Goal: Information Seeking & Learning: Learn about a topic

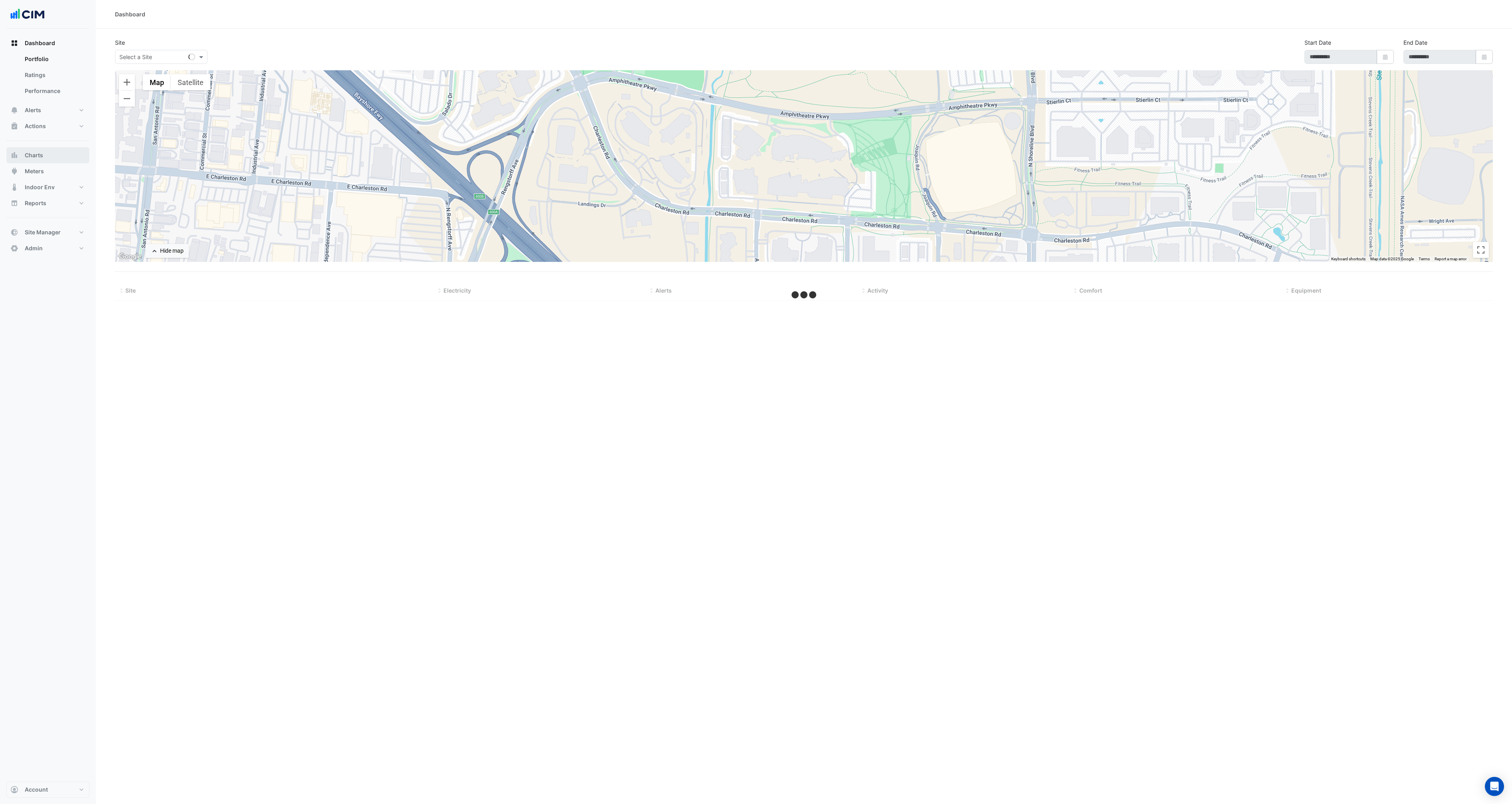
type input "**********"
select select "***"
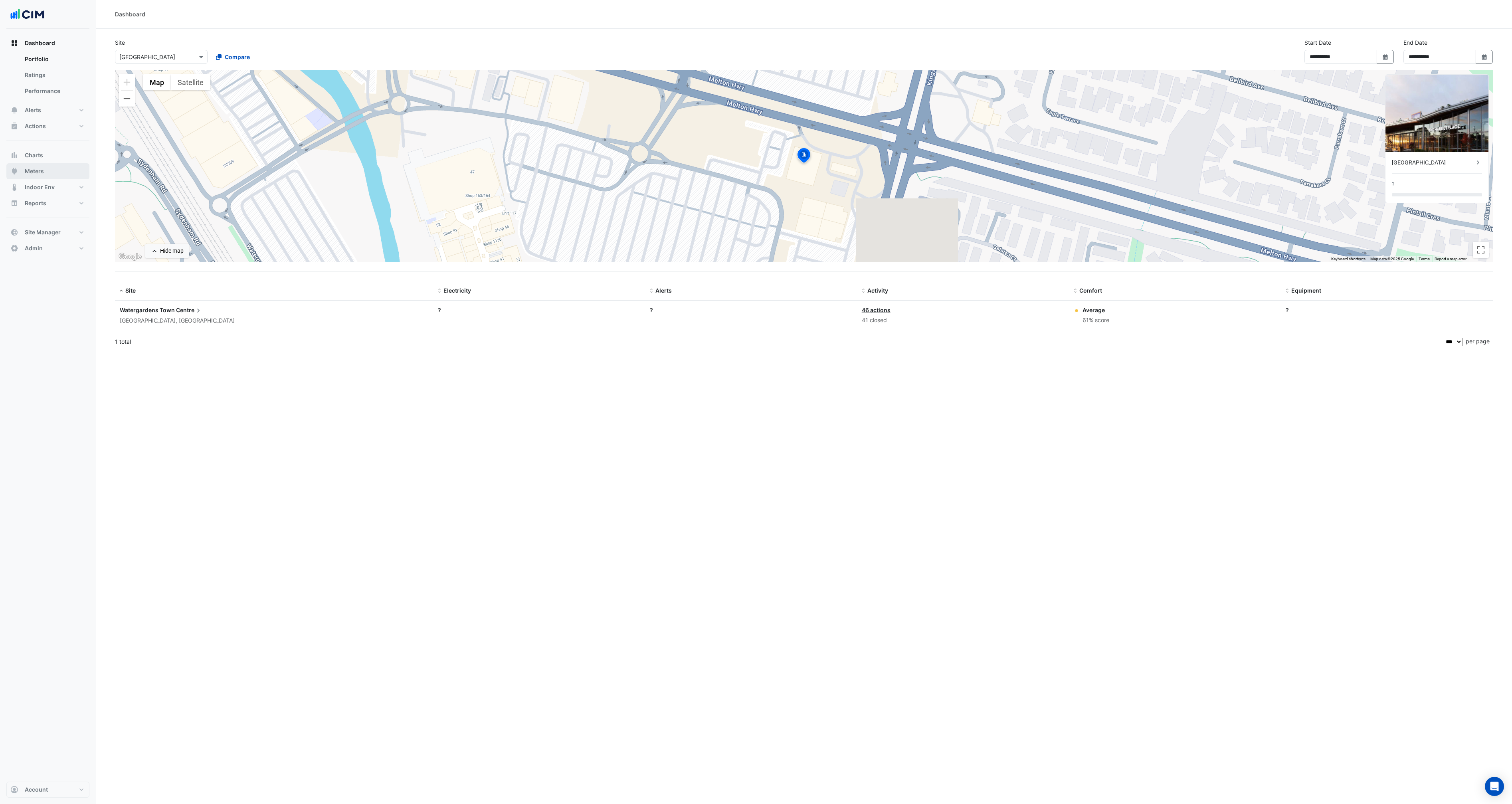
click at [35, 167] on span "Meters" at bounding box center [34, 171] width 19 height 8
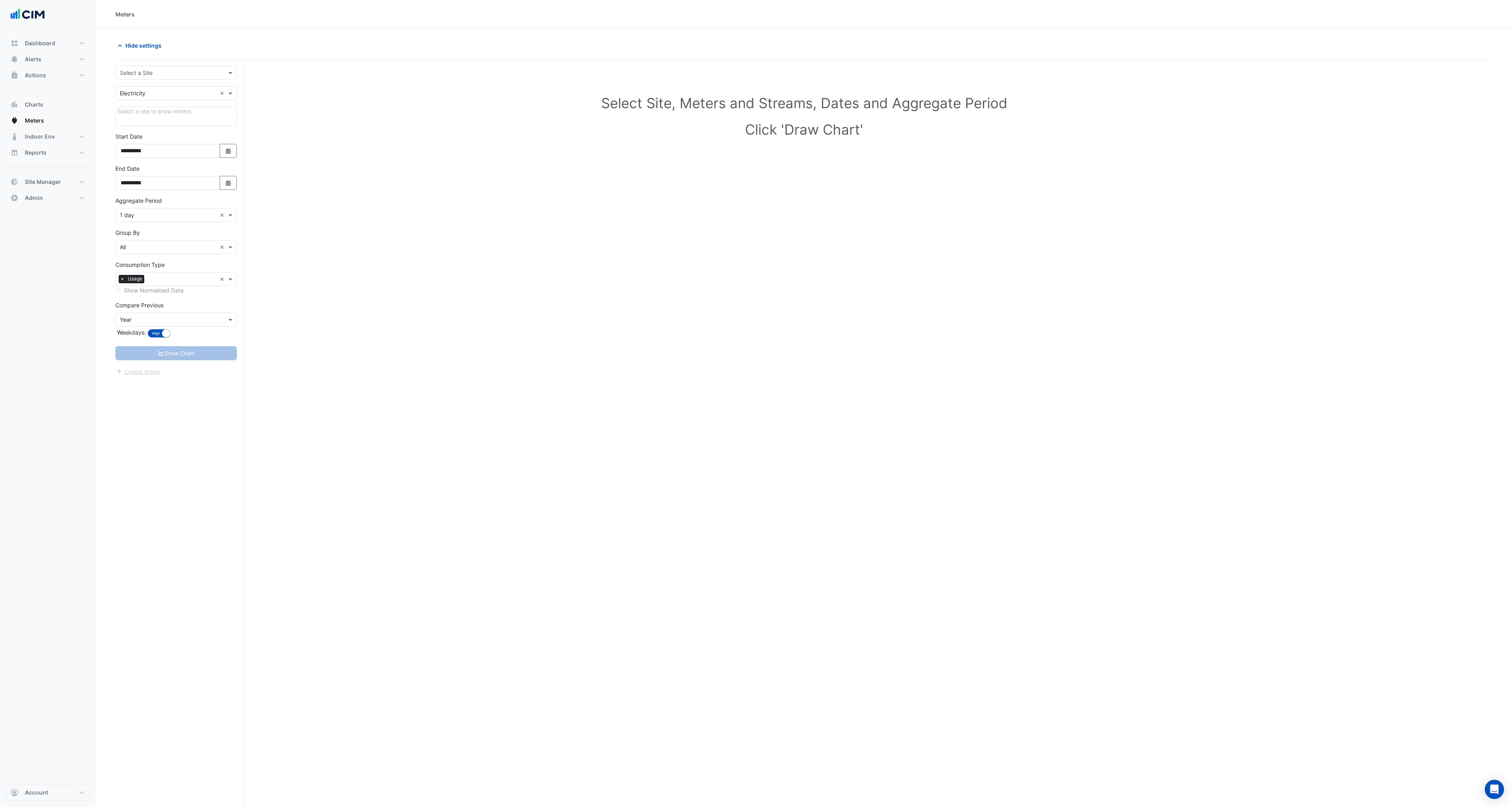
click at [175, 76] on input "text" at bounding box center [167, 72] width 96 height 8
click at [156, 99] on span "[STREET_ADDRESS][PERSON_NAME]" at bounding box center [177, 101] width 98 height 7
click at [119, 120] on span at bounding box center [119, 121] width 3 height 3
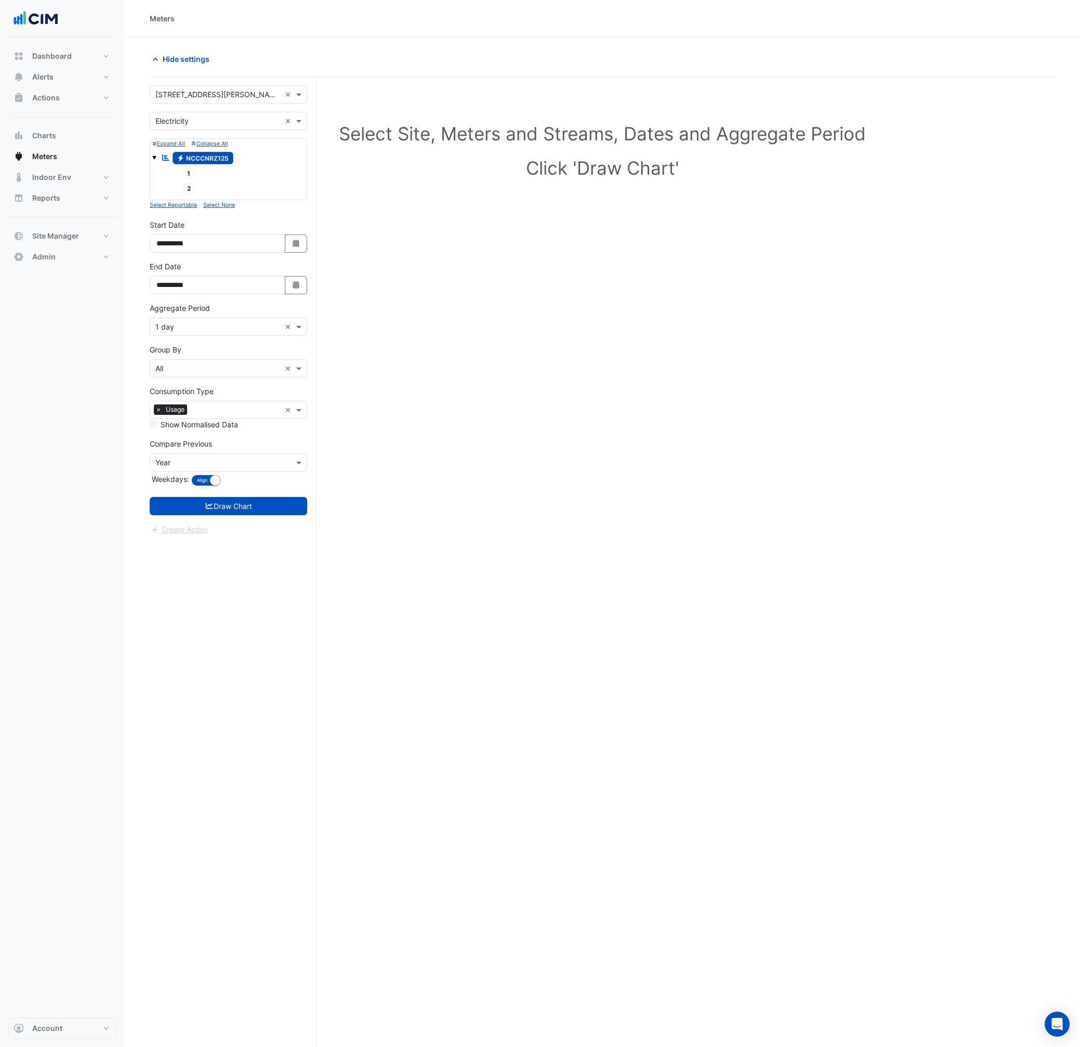
click at [226, 92] on input "text" at bounding box center [217, 94] width 125 height 11
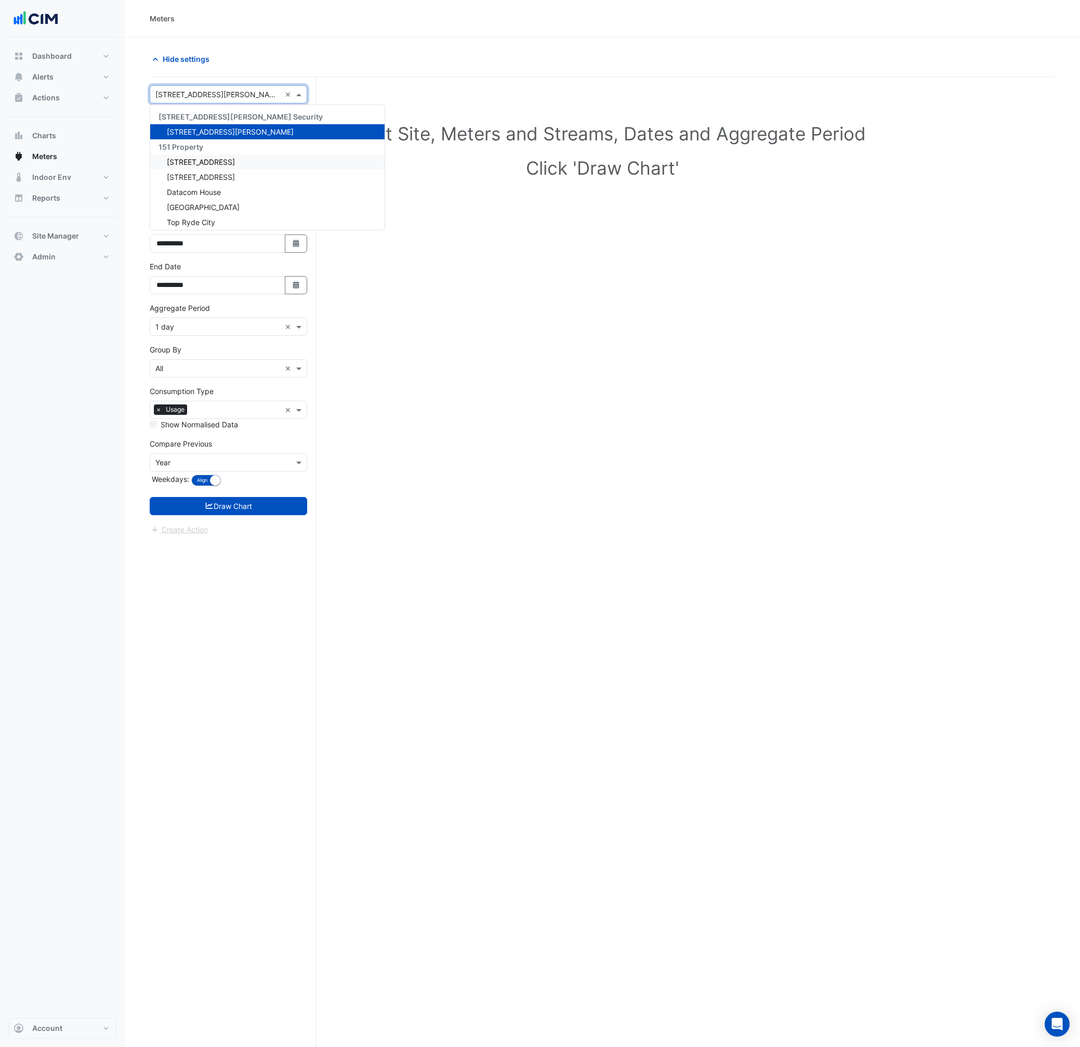
click at [213, 155] on div "[STREET_ADDRESS]" at bounding box center [267, 161] width 234 height 15
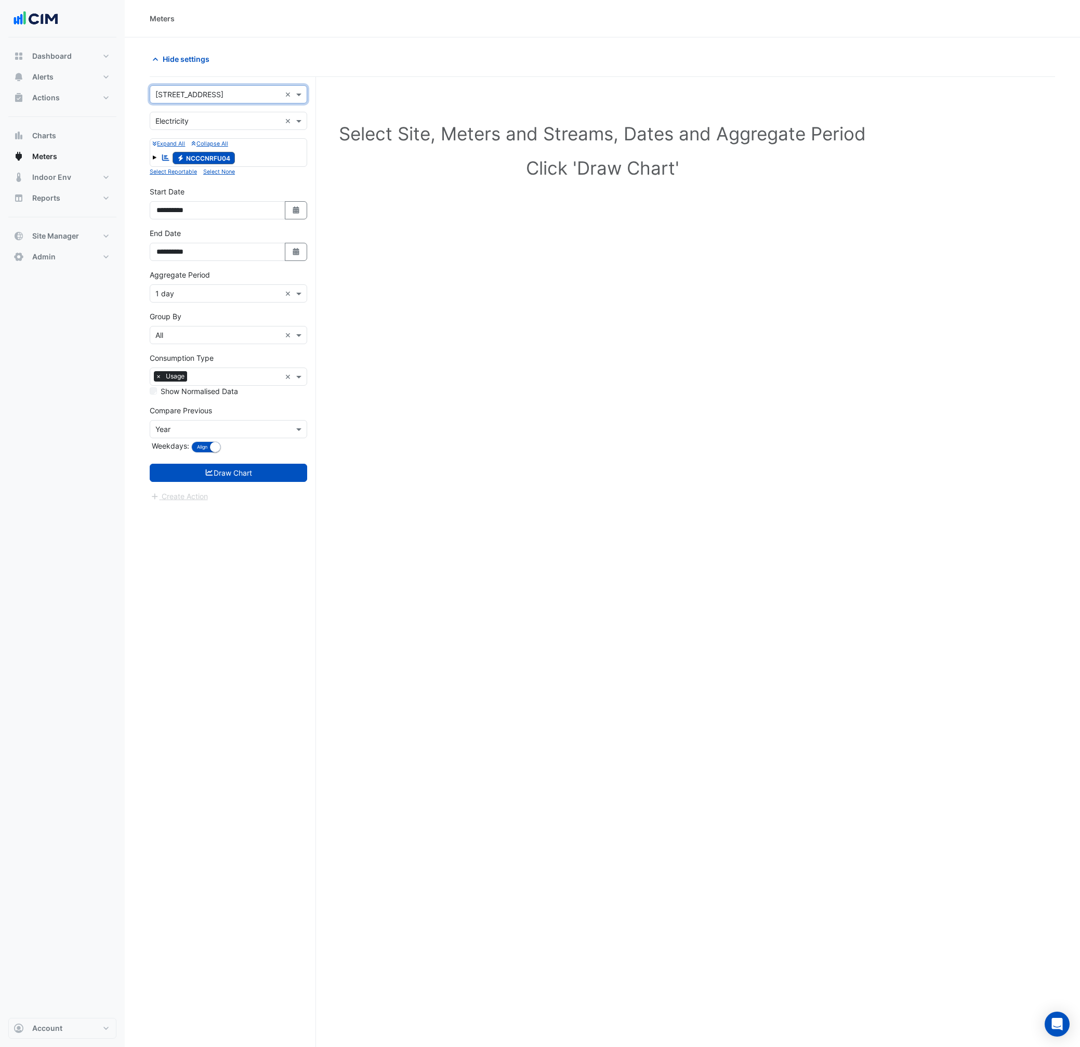
click at [219, 95] on input "text" at bounding box center [217, 94] width 125 height 11
click at [201, 208] on span "[GEOGRAPHIC_DATA]" at bounding box center [203, 207] width 73 height 9
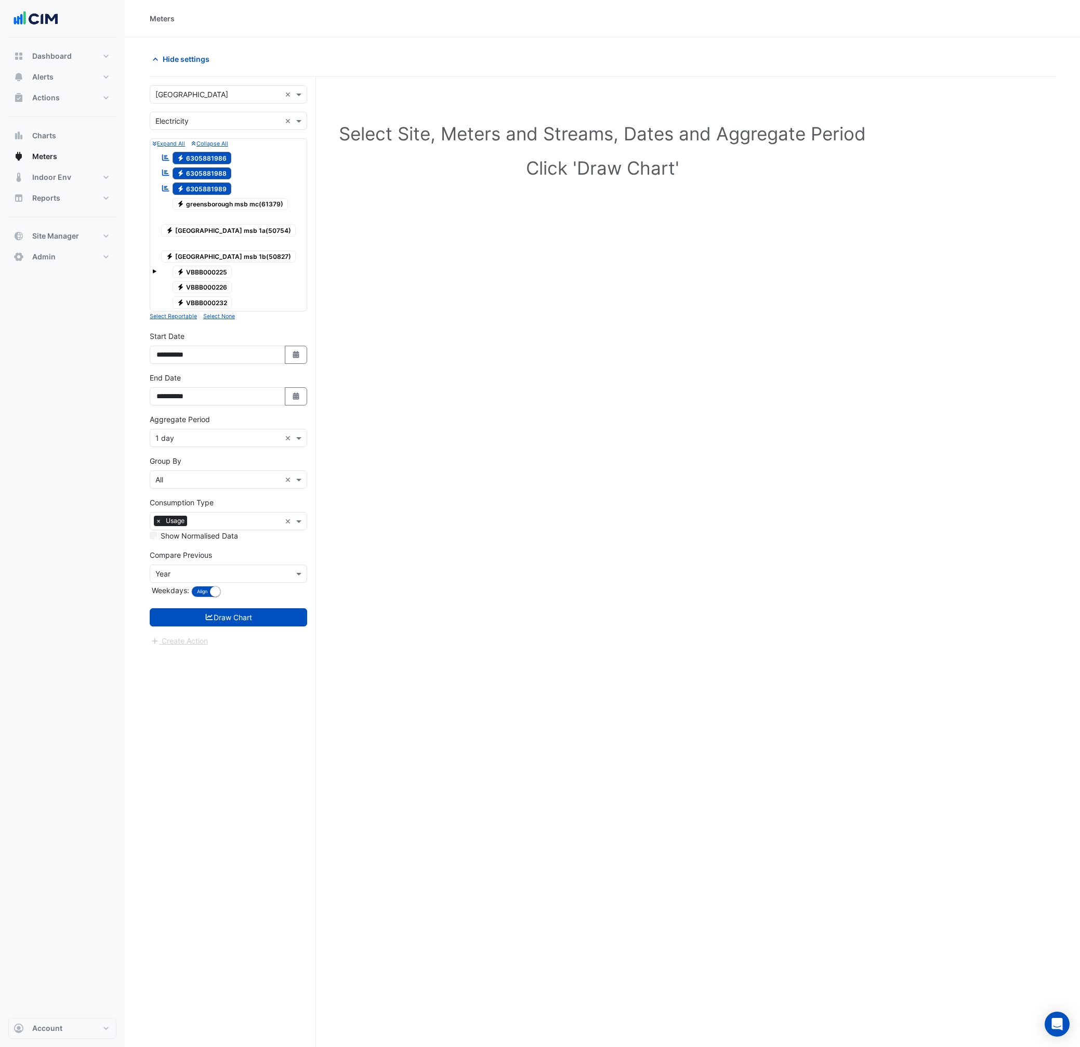
click at [490, 306] on div "Select Site, Meters and Streams, Dates and Aggregate Period Click 'Draw Chart'" at bounding box center [603, 587] width 906 height 997
click at [462, 265] on div "Select Site, Meters and Streams, Dates and Aggregate Period Click 'Draw Chart'" at bounding box center [603, 587] width 906 height 997
